Goal: Navigation & Orientation: Find specific page/section

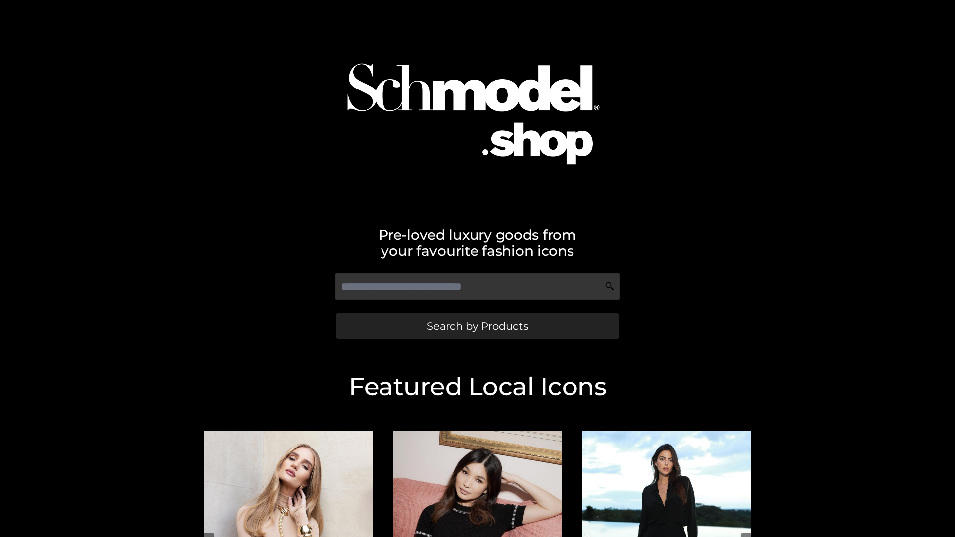
click at [477, 326] on span "Search by Products" at bounding box center [478, 326] width 102 height 10
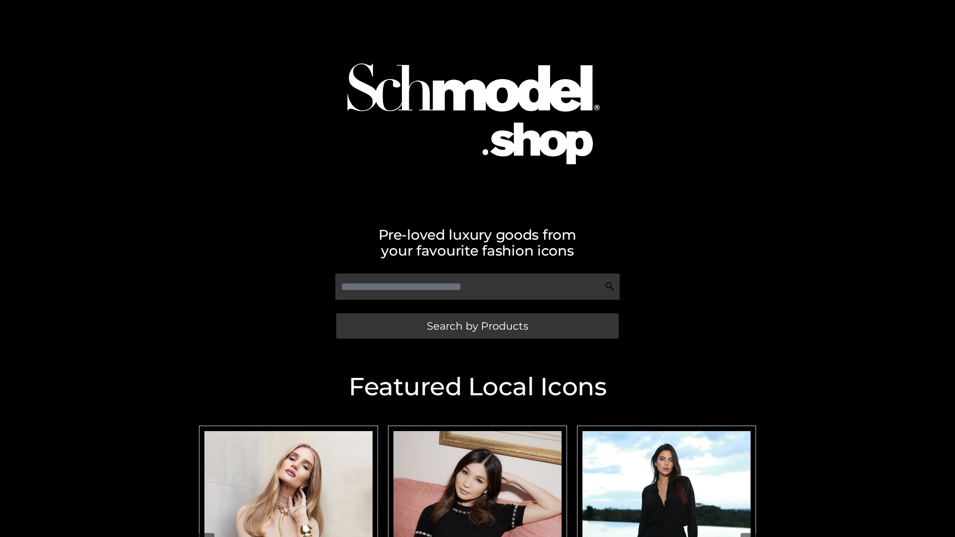
click at [477, 326] on span "Search by Products" at bounding box center [478, 326] width 102 height 10
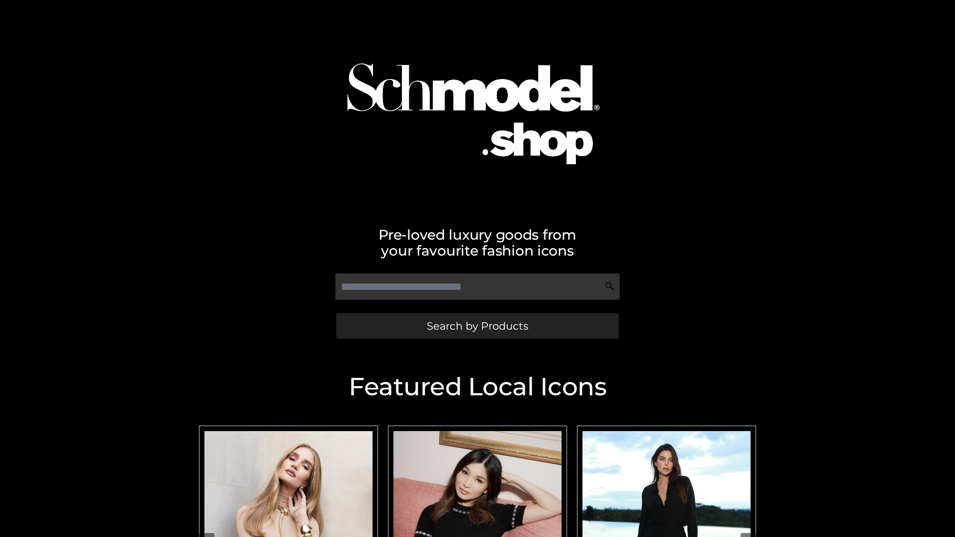
click at [477, 326] on span "Search by Products" at bounding box center [478, 326] width 102 height 10
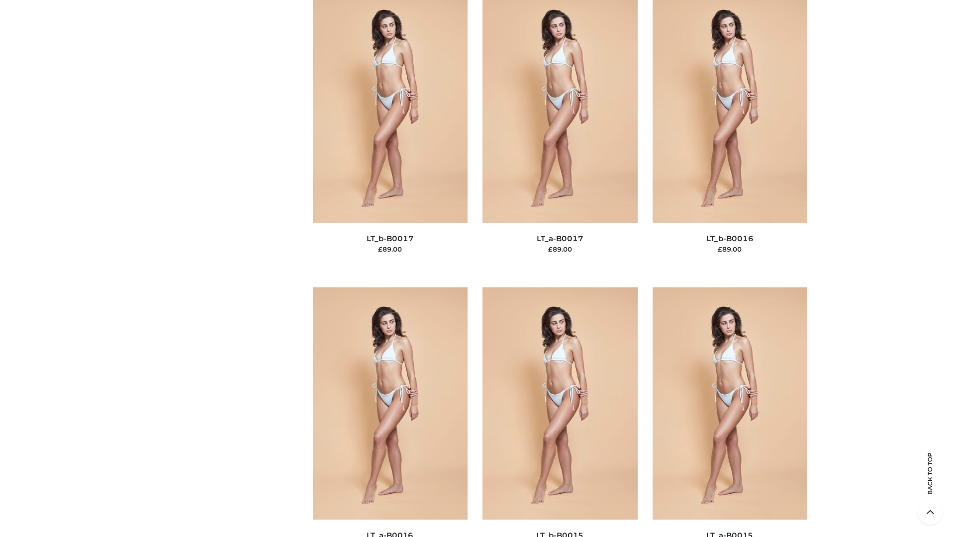
scroll to position [3270, 0]
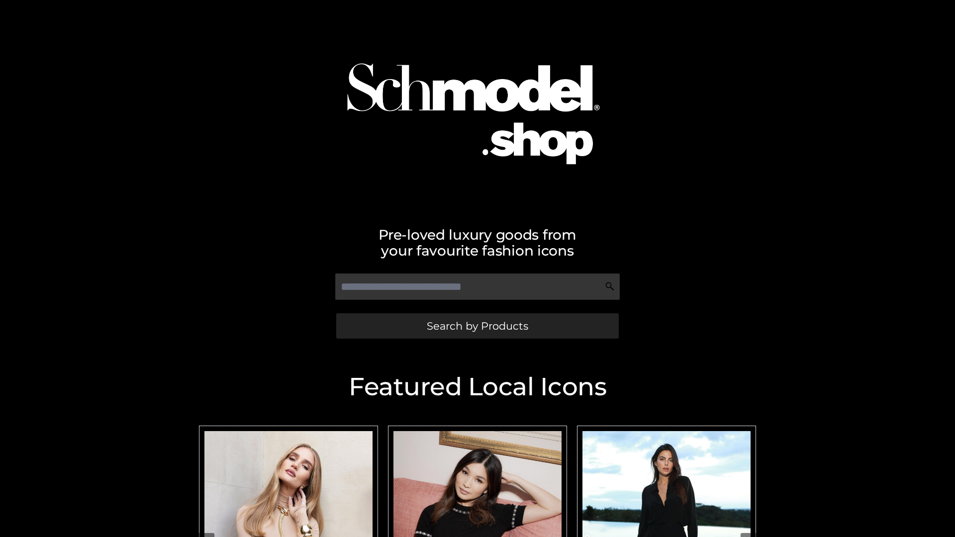
click at [477, 326] on span "Search by Products" at bounding box center [478, 326] width 102 height 10
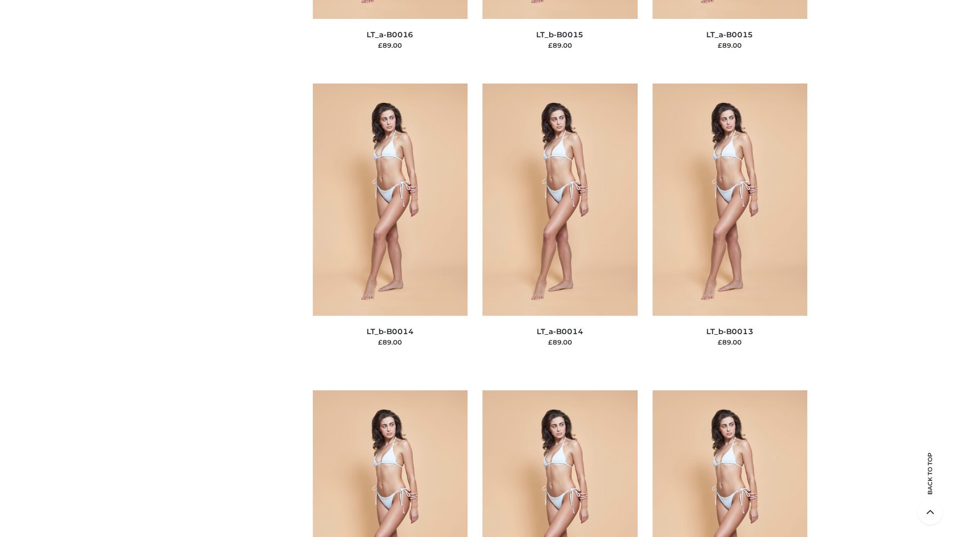
scroll to position [3539, 0]
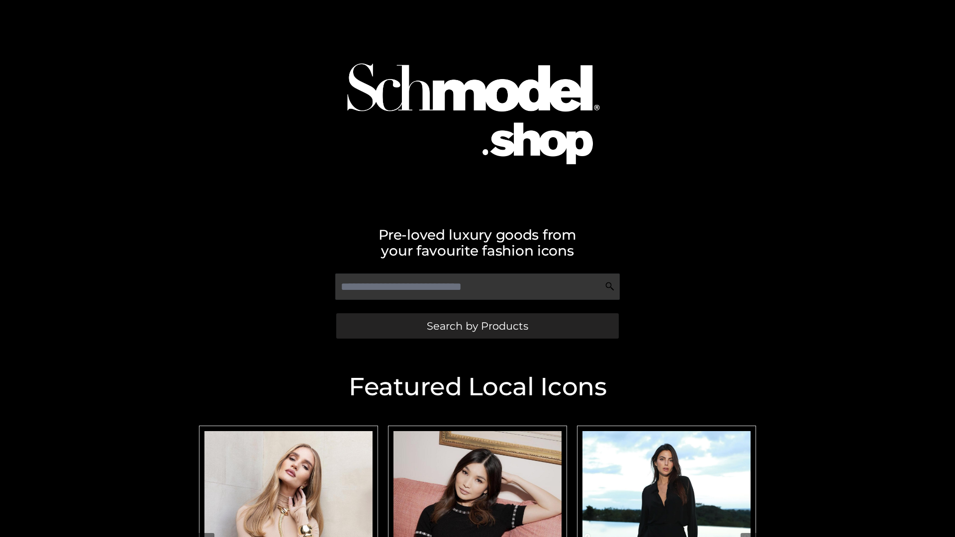
click at [477, 326] on span "Search by Products" at bounding box center [478, 326] width 102 height 10
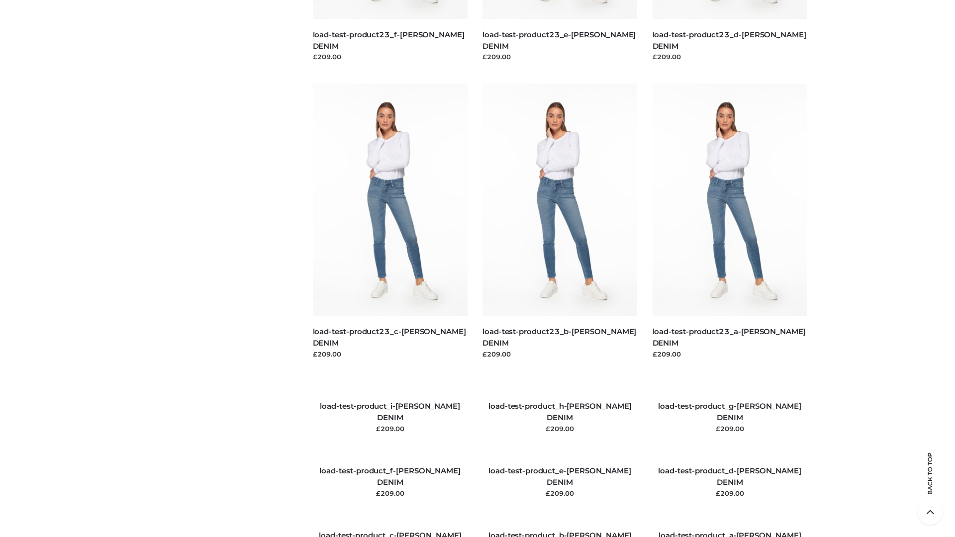
scroll to position [1141, 0]
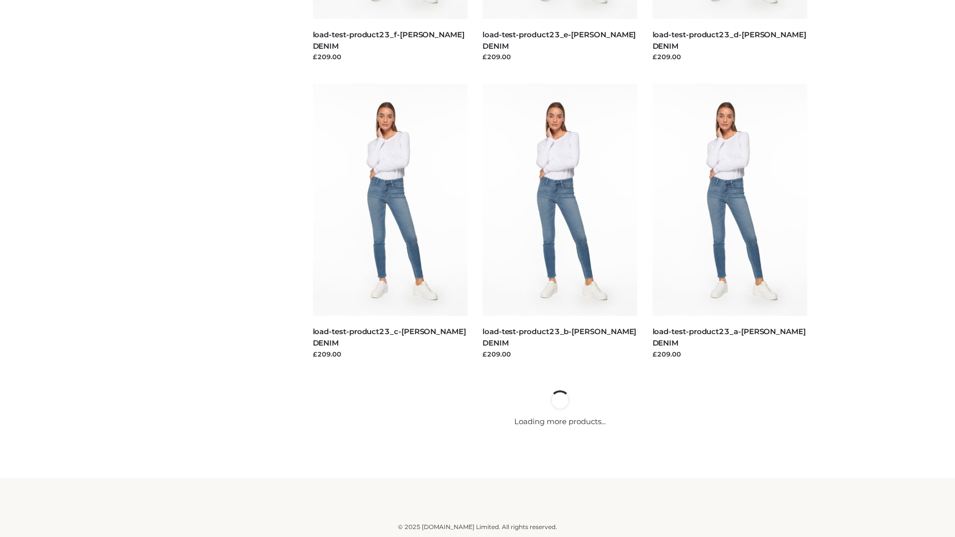
scroll to position [873, 0]
